Goal: Information Seeking & Learning: Learn about a topic

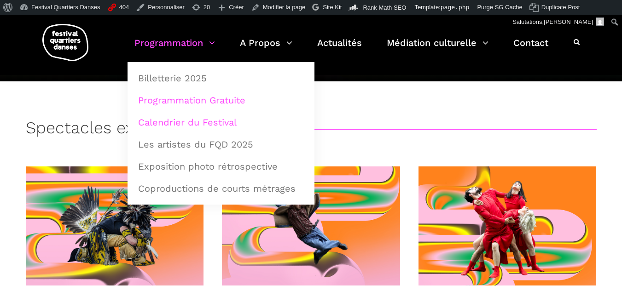
click at [173, 129] on link "Calendrier du Festival" at bounding box center [221, 122] width 177 height 21
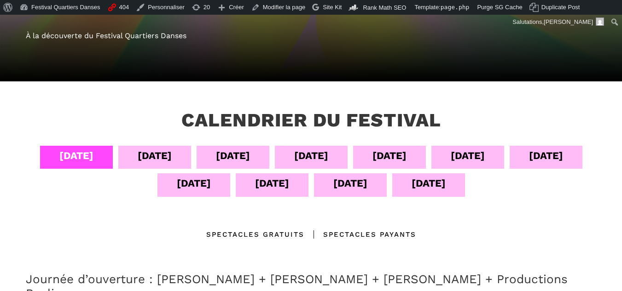
click at [316, 156] on div "07 sept" at bounding box center [311, 156] width 34 height 16
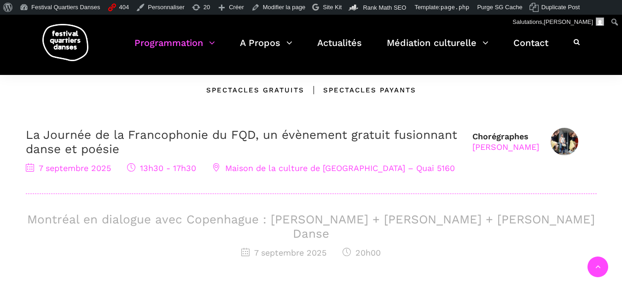
scroll to position [276, 0]
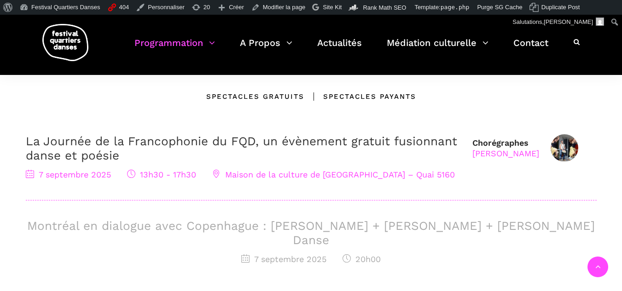
click at [224, 236] on div "Montréal en dialogue avec Copenhague : Charles-Alexis Desgagnés + Lene Boel + S…" at bounding box center [311, 242] width 571 height 47
click at [225, 229] on h3 "Montréal en dialogue avec Copenhague : Charles-Alexis Desgagnés + Lene Boel + S…" at bounding box center [311, 233] width 571 height 29
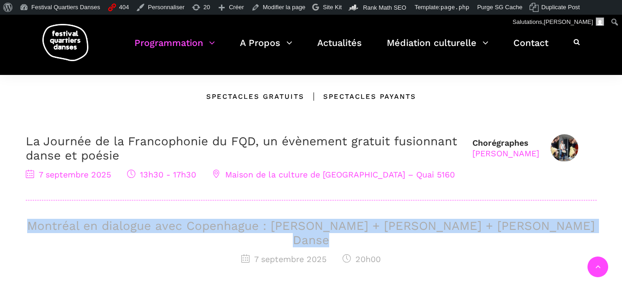
click at [225, 229] on h3 "Montréal en dialogue avec Copenhague : Charles-Alexis Desgagnés + Lene Boel + S…" at bounding box center [311, 233] width 571 height 29
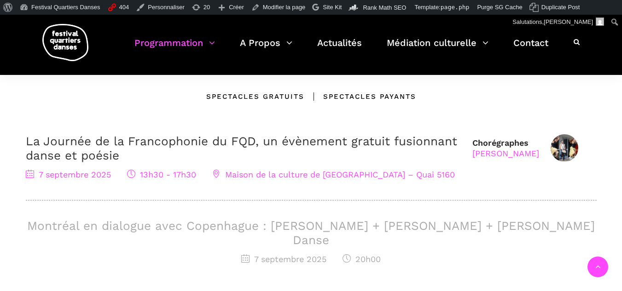
click at [233, 179] on span "Maison de la culture de Verdun – Quai 5160" at bounding box center [333, 175] width 242 height 10
click at [193, 225] on h3 "Montréal en dialogue avec Copenhague : Charles-Alexis Desgagnés + Lene Boel + S…" at bounding box center [311, 233] width 571 height 29
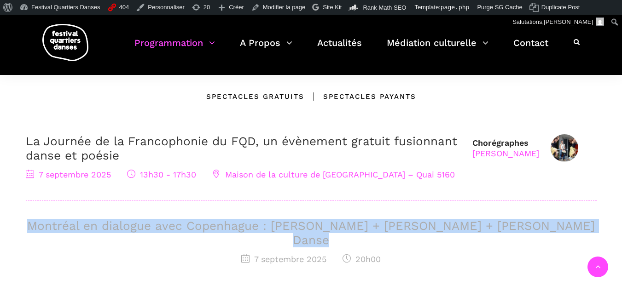
click at [193, 225] on h3 "Montréal en dialogue avec Copenhague : Charles-Alexis Desgagnés + Lene Boel + S…" at bounding box center [311, 233] width 571 height 29
click at [220, 236] on div "Montréal en dialogue avec Copenhague : Charles-Alexis Desgagnés + Lene Boel + S…" at bounding box center [311, 242] width 571 height 47
drag, startPoint x: 390, startPoint y: 240, endPoint x: 5, endPoint y: 223, distance: 386.0
click at [0, 230] on div "Calendrier du festival 04 sept 05 sept 06 sept 07 sept 08 sept 09 sept 10 sept …" at bounding box center [311, 169] width 622 height 452
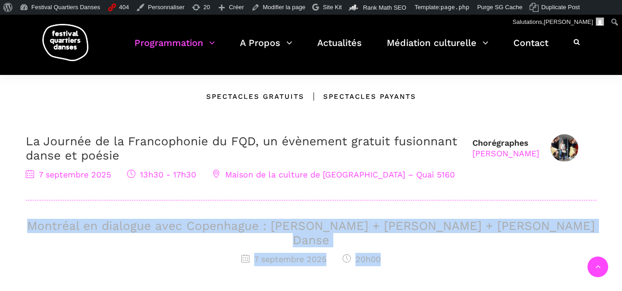
click at [290, 220] on h3 "Montréal en dialogue avec Copenhague : [PERSON_NAME] + [PERSON_NAME] + [PERSON_…" at bounding box center [311, 233] width 571 height 29
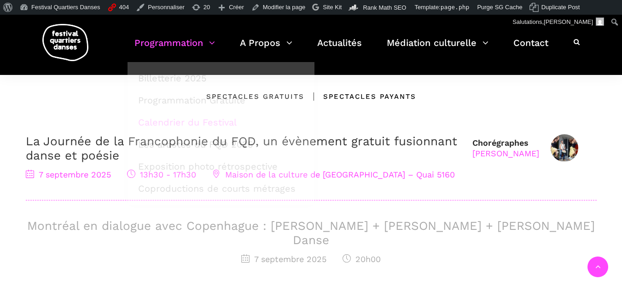
click at [51, 41] on img at bounding box center [65, 42] width 46 height 37
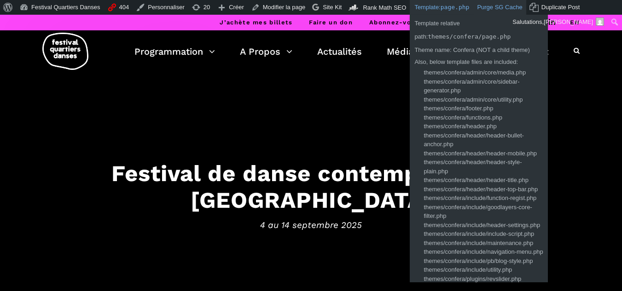
click at [478, 6] on link "Purge SG Cache" at bounding box center [499, 7] width 52 height 15
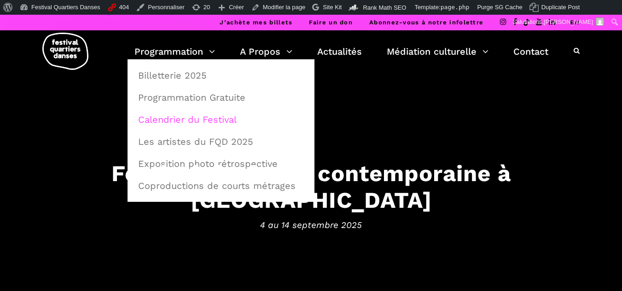
click at [167, 124] on link "Calendrier du Festival" at bounding box center [221, 119] width 177 height 21
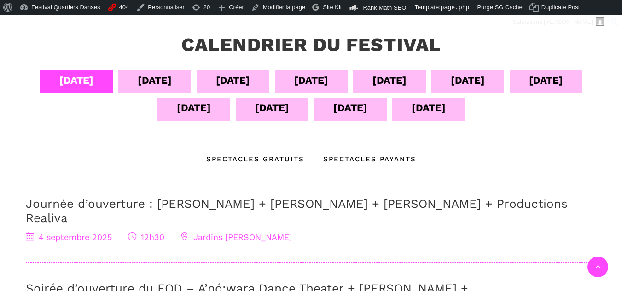
scroll to position [184, 0]
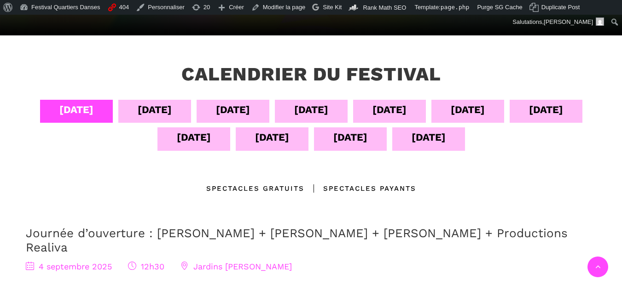
click at [302, 118] on div "[DATE]" at bounding box center [311, 110] width 34 height 16
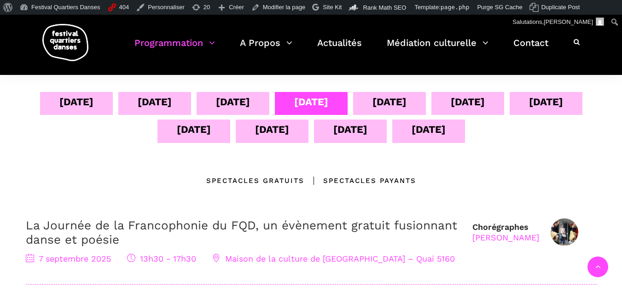
scroll to position [322, 0]
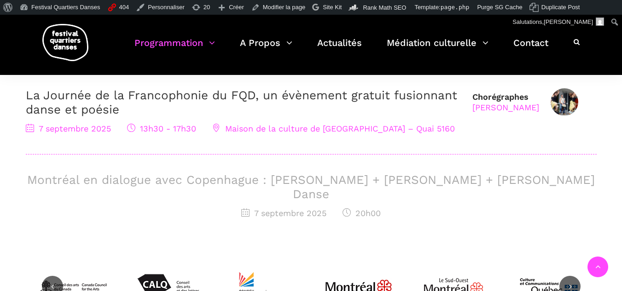
click at [145, 181] on h3 "Montréal en dialogue avec Copenhague : [PERSON_NAME] + [PERSON_NAME] + [PERSON_…" at bounding box center [311, 187] width 571 height 29
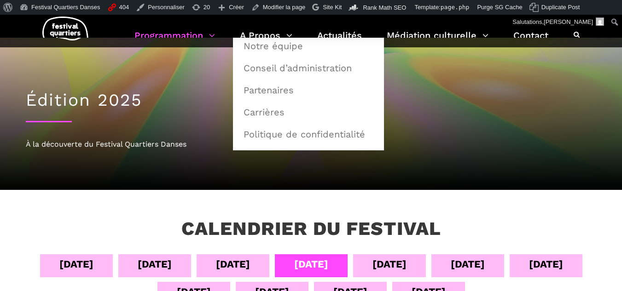
scroll to position [0, 0]
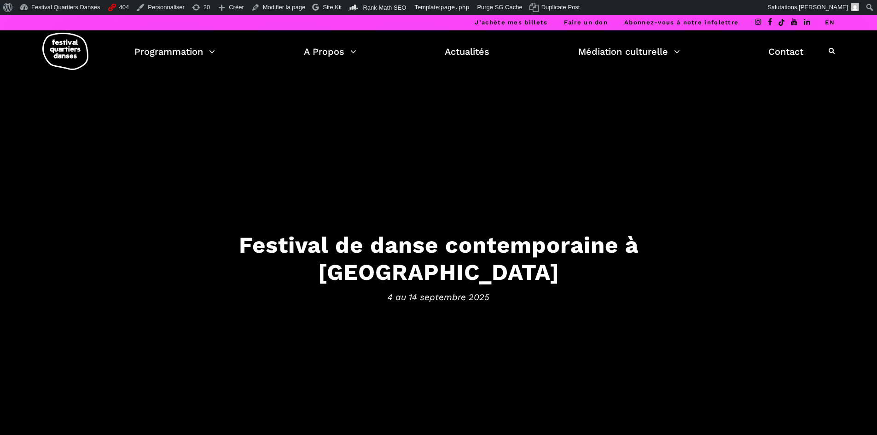
click at [830, 21] on link "EN" at bounding box center [830, 22] width 10 height 7
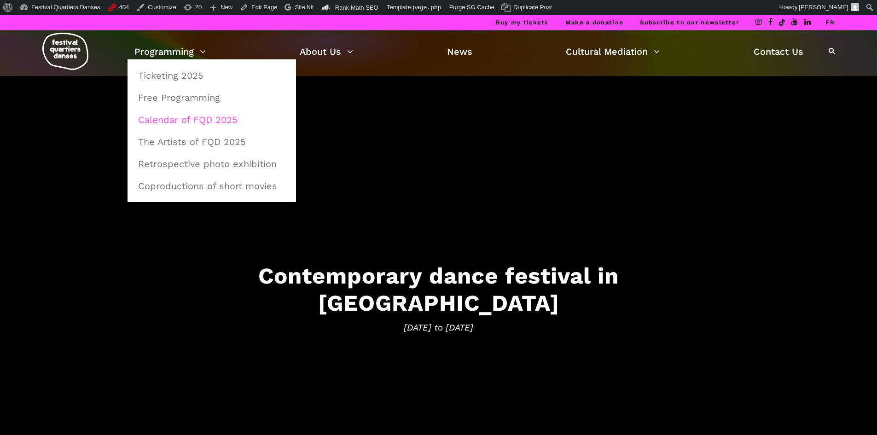
click at [201, 120] on link "Calendar of FQD 2025" at bounding box center [212, 119] width 158 height 21
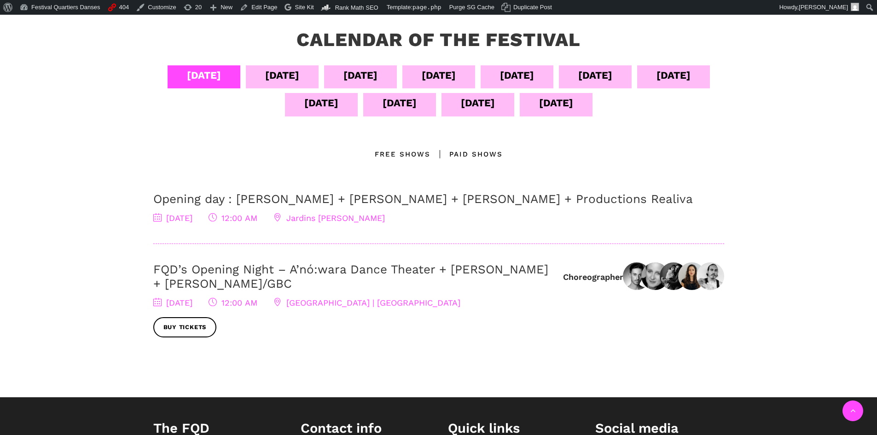
scroll to position [138, 0]
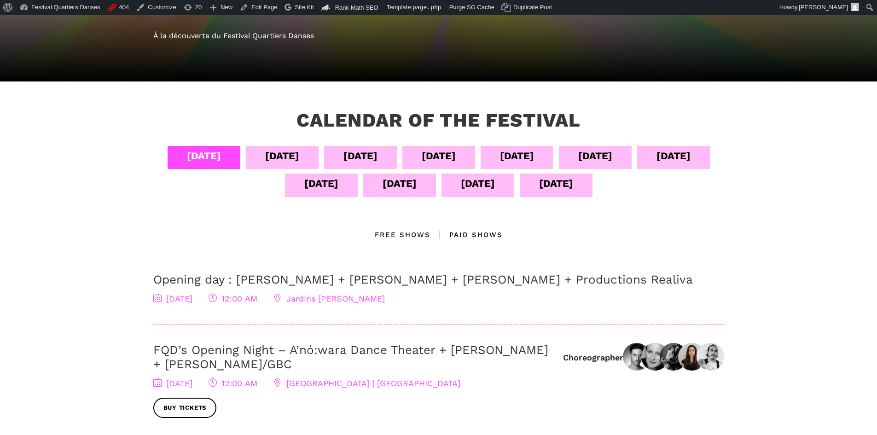
click at [453, 146] on div "Calendar of the Festival" at bounding box center [438, 127] width 353 height 37
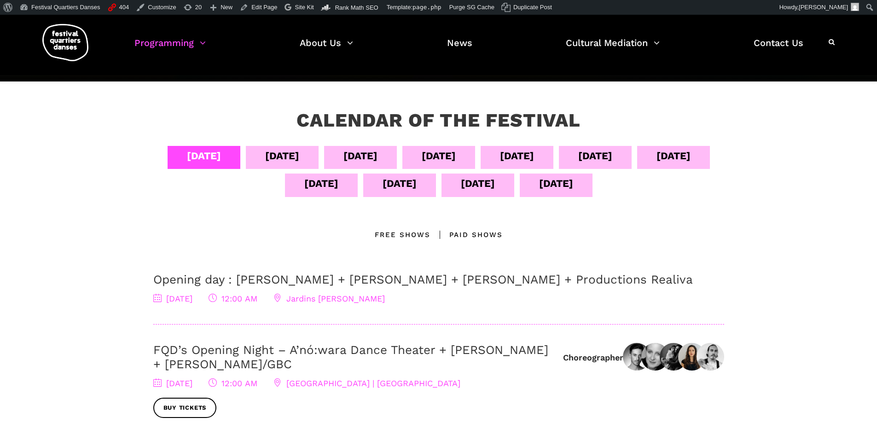
click at [456, 163] on div "Sept 07" at bounding box center [438, 156] width 34 height 16
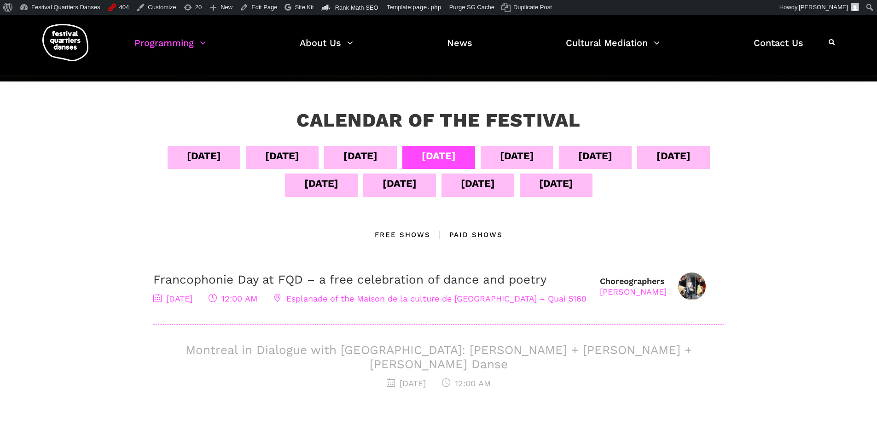
click at [495, 185] on div "Sept 13" at bounding box center [478, 183] width 34 height 16
